Goal: Information Seeking & Learning: Compare options

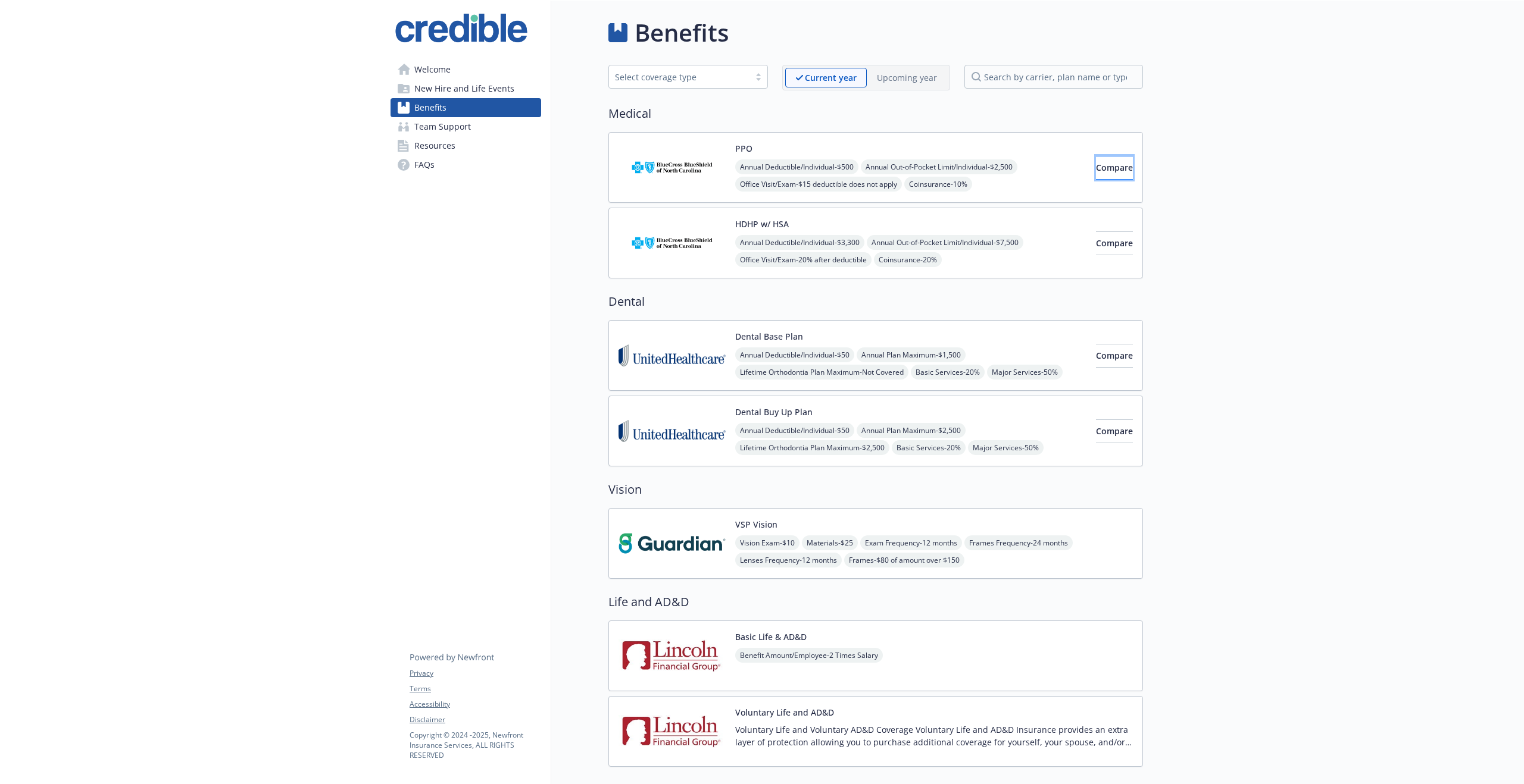
click at [1099, 171] on span "Compare" at bounding box center [1115, 167] width 37 height 11
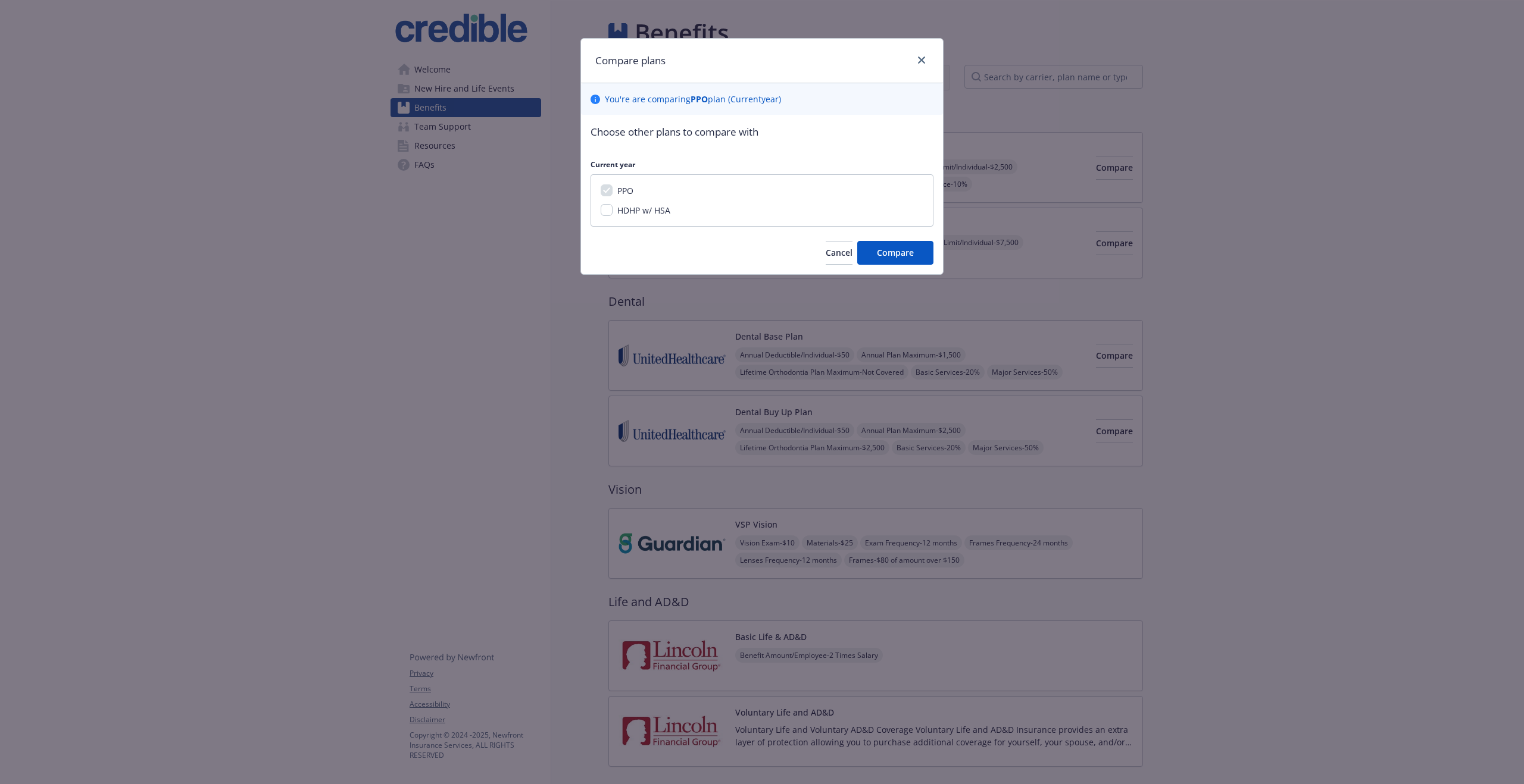
drag, startPoint x: 740, startPoint y: 182, endPoint x: 706, endPoint y: 189, distance: 34.7
click at [737, 183] on div "PPO HDHP w/ HSA" at bounding box center [762, 200] width 343 height 52
drag, startPoint x: 662, startPoint y: 206, endPoint x: 671, endPoint y: 211, distance: 10.3
click at [662, 206] on span "HDHP w/ HSA" at bounding box center [644, 210] width 53 height 11
click at [613, 206] on input "HDHP w/ HSA" at bounding box center [606, 210] width 12 height 12
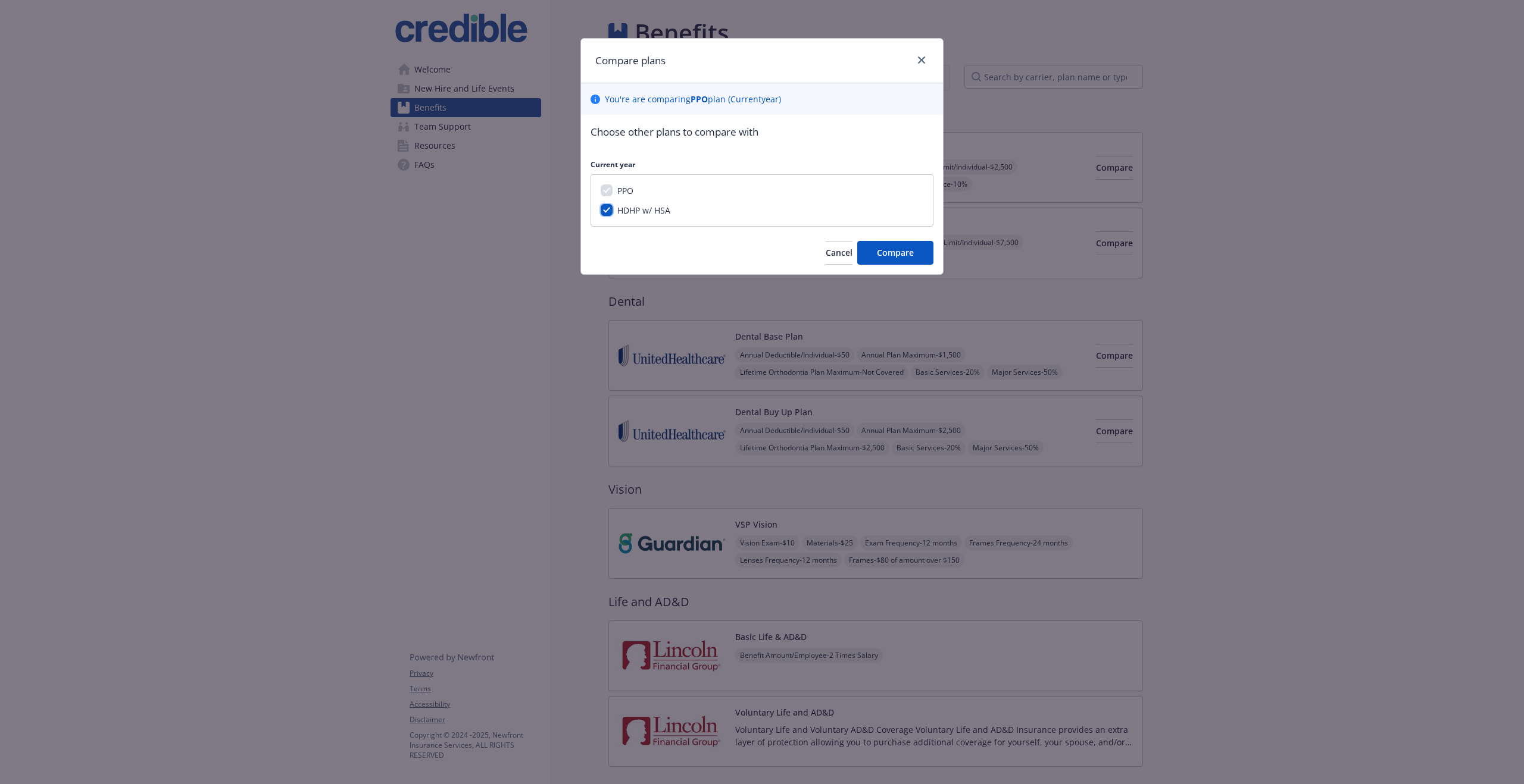
checkbox input "true"
click at [884, 256] on span "Compare" at bounding box center [895, 252] width 37 height 11
